Goal: Task Accomplishment & Management: Manage account settings

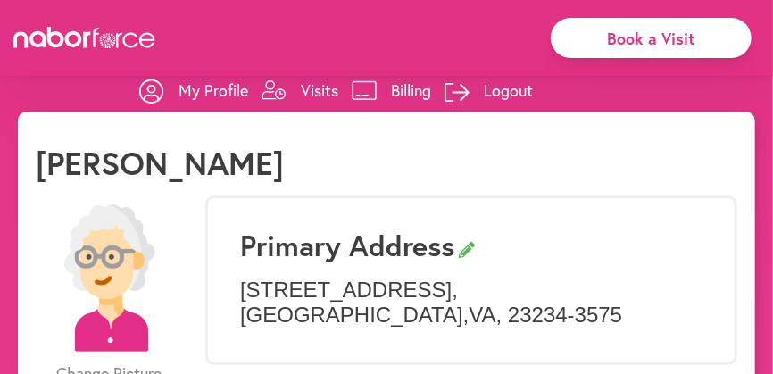
select select "*"
click at [378, 87] on link "Billing" at bounding box center [390, 90] width 79 height 54
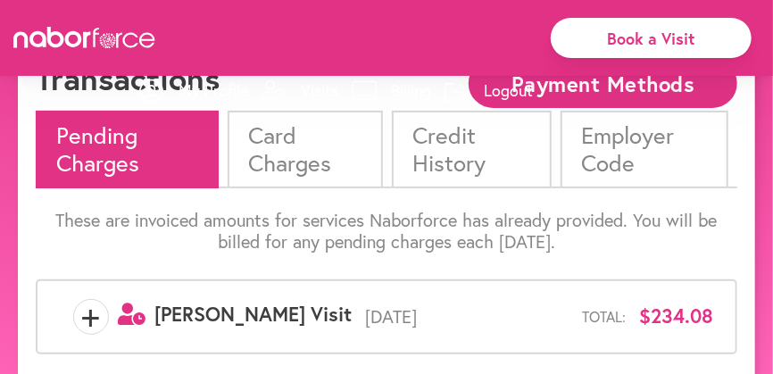
scroll to position [111, 0]
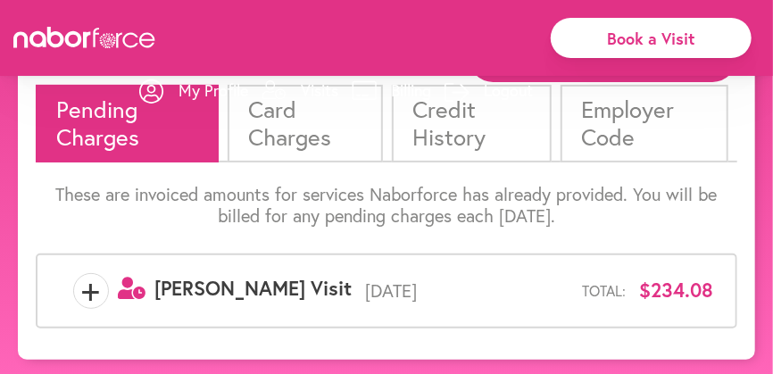
click at [313, 138] on li "Card Charges" at bounding box center [304, 123] width 155 height 77
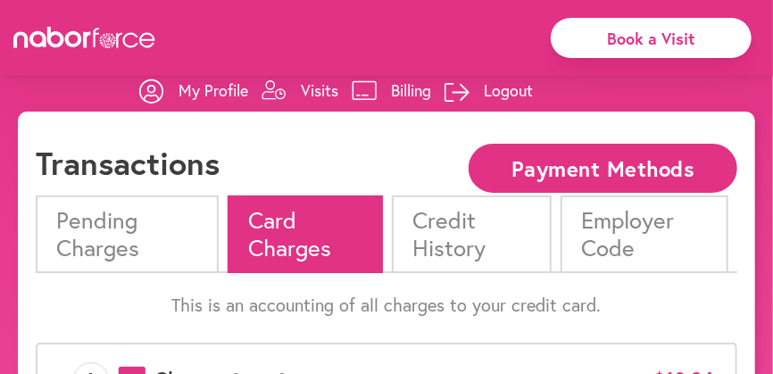
click at [98, 202] on li "Pending Charges" at bounding box center [127, 233] width 183 height 77
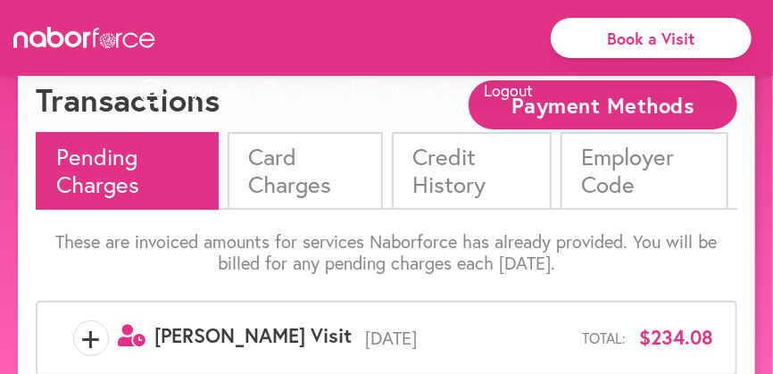
scroll to position [111, 0]
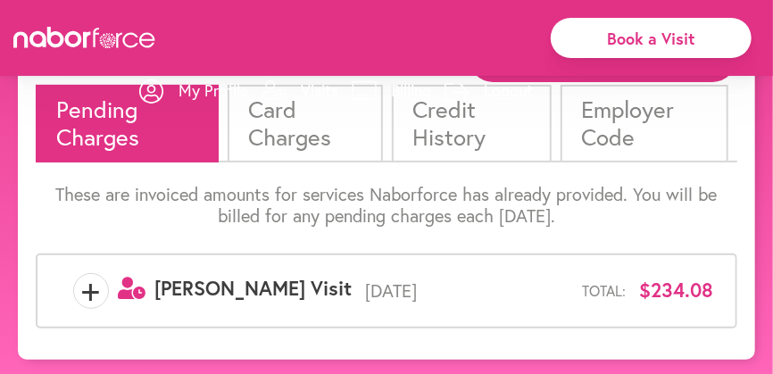
click at [165, 173] on div "Pending Charges Card Charges Credit History Employer Code These are invoiced am…" at bounding box center [386, 213] width 701 height 256
click at [170, 153] on li "Pending Charges" at bounding box center [127, 123] width 183 height 77
click at [171, 152] on li "Pending Charges" at bounding box center [127, 123] width 183 height 77
click at [171, 151] on li "Pending Charges" at bounding box center [127, 123] width 183 height 77
click at [177, 139] on li "Pending Charges" at bounding box center [127, 123] width 183 height 77
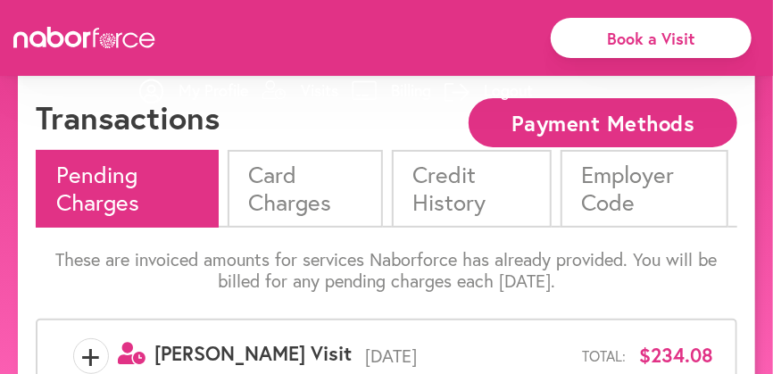
scroll to position [0, 0]
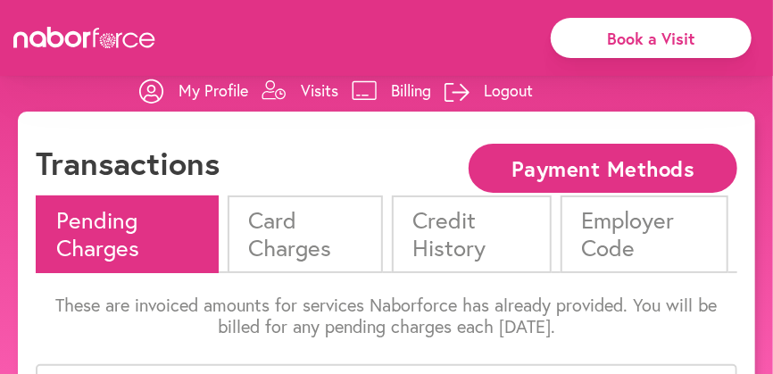
click at [402, 97] on p "Billing" at bounding box center [411, 89] width 40 height 21
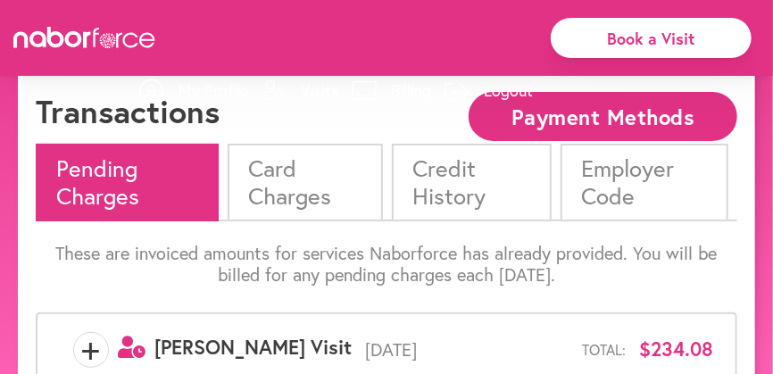
scroll to position [111, 0]
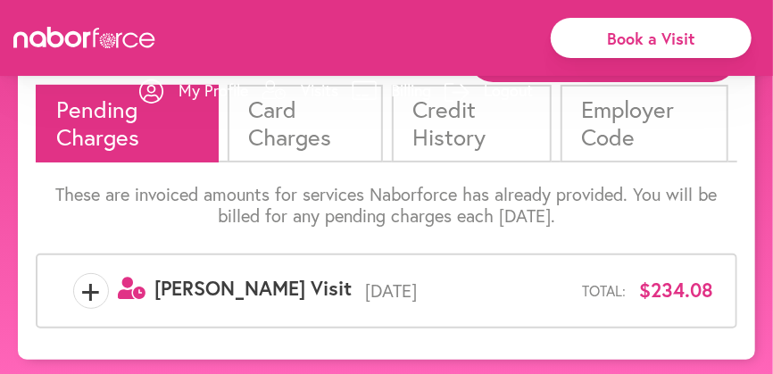
click at [145, 283] on span "user-clock Created with Sketch. Nabor Visit" at bounding box center [248, 288] width 206 height 26
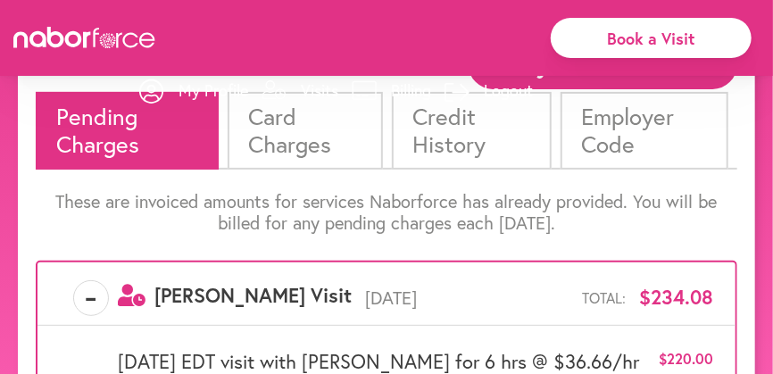
scroll to position [0, 0]
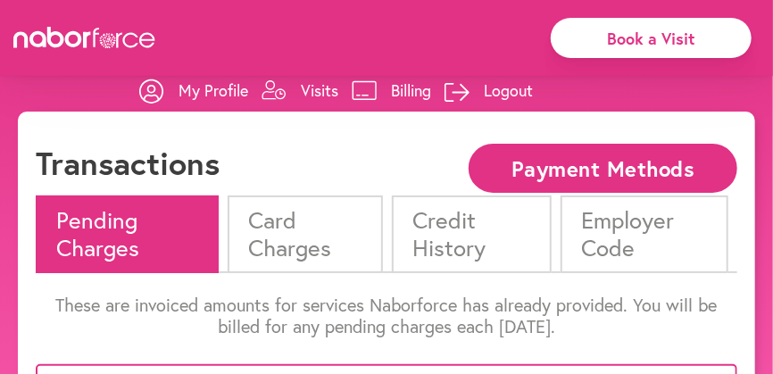
click at [98, 229] on li "Pending Charges" at bounding box center [127, 233] width 183 height 77
click at [278, 219] on li "Card Charges" at bounding box center [304, 233] width 155 height 77
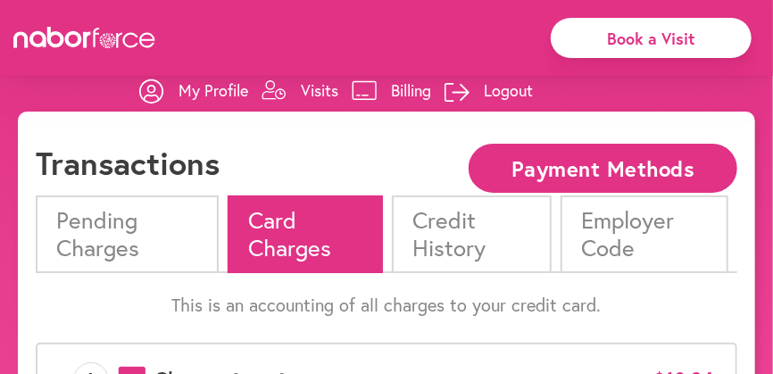
click at [639, 188] on button "Payment Methods" at bounding box center [602, 168] width 269 height 49
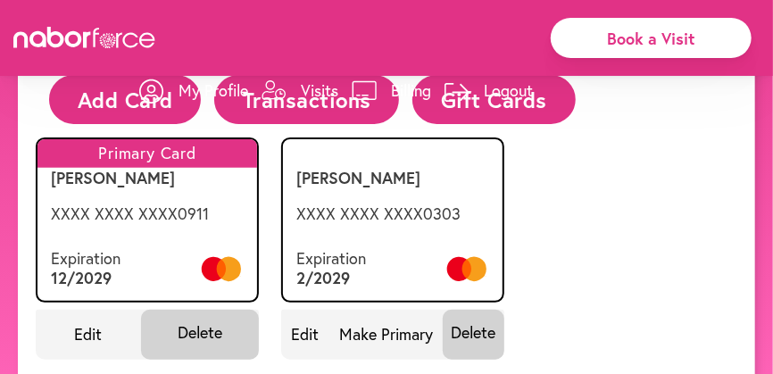
scroll to position [148, 0]
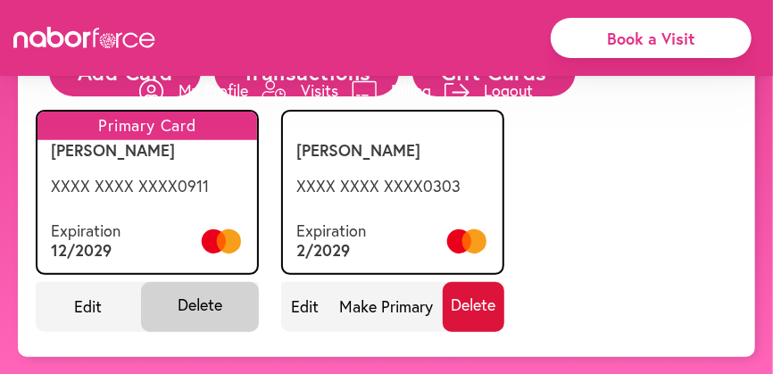
click at [476, 300] on span "Delete" at bounding box center [473, 307] width 62 height 50
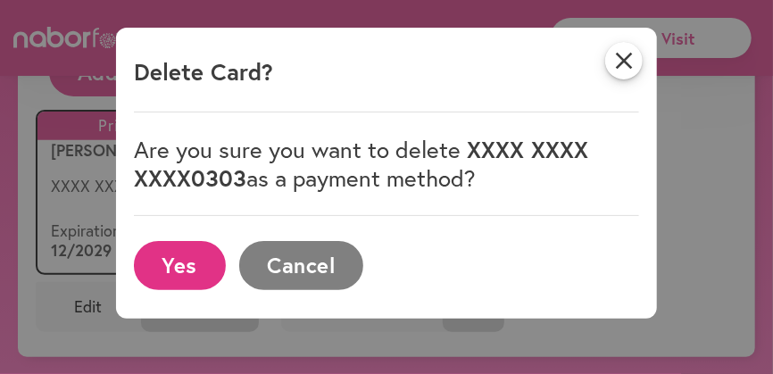
click at [186, 265] on button "Yes" at bounding box center [180, 265] width 92 height 49
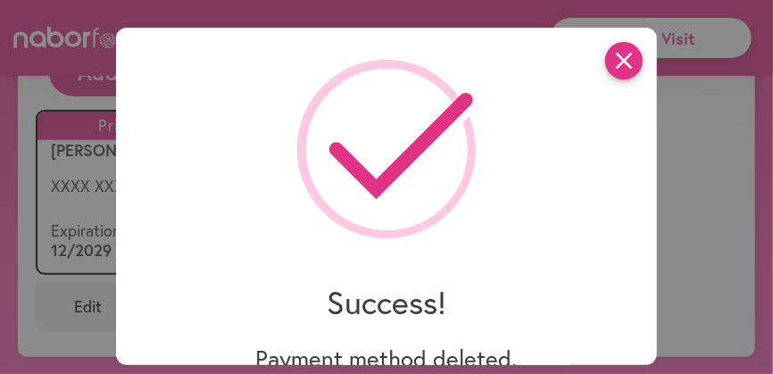
click at [608, 60] on icon "close" at bounding box center [623, 60] width 37 height 37
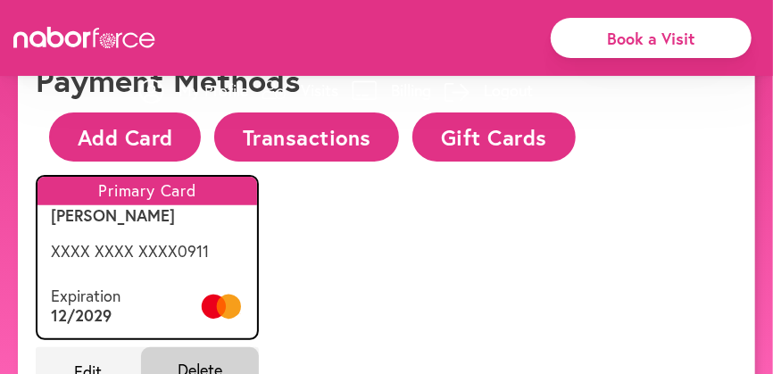
scroll to position [0, 0]
